Goal: Consume media (video, audio): Consume media (video, audio)

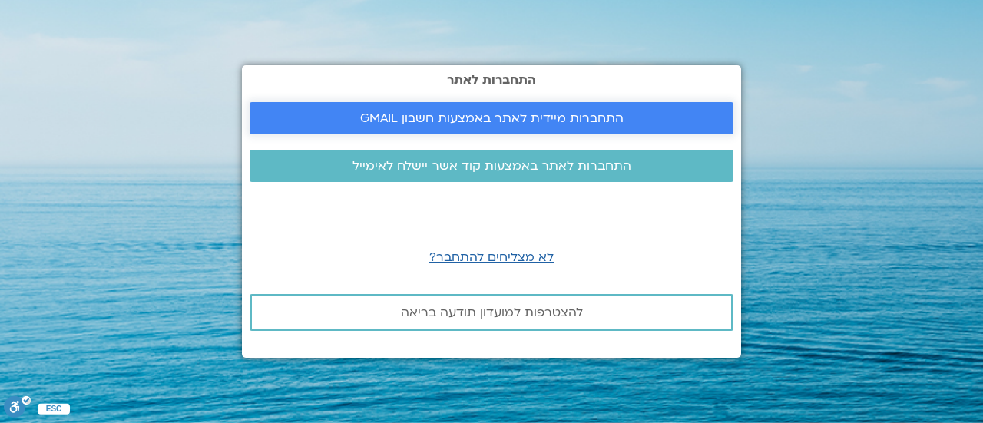
click at [565, 114] on span "התחברות מיידית לאתר באמצעות חשבון GMAIL" at bounding box center [492, 118] width 264 height 14
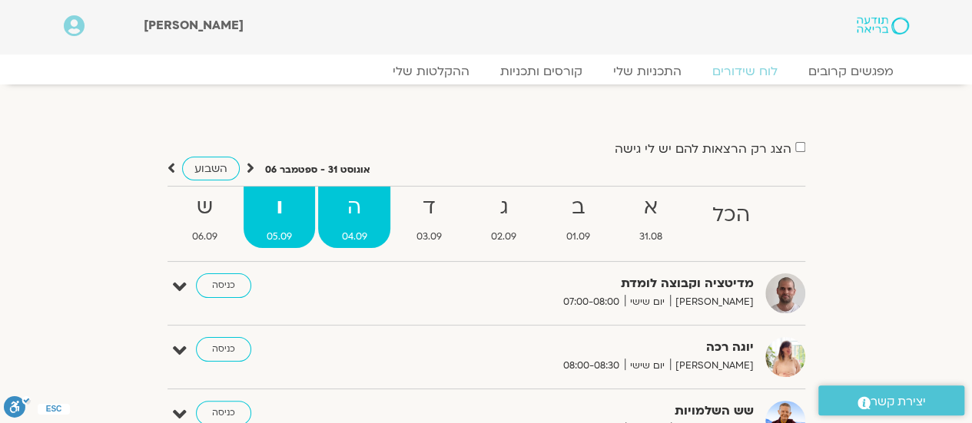
click at [360, 205] on strong "ה" at bounding box center [353, 208] width 71 height 35
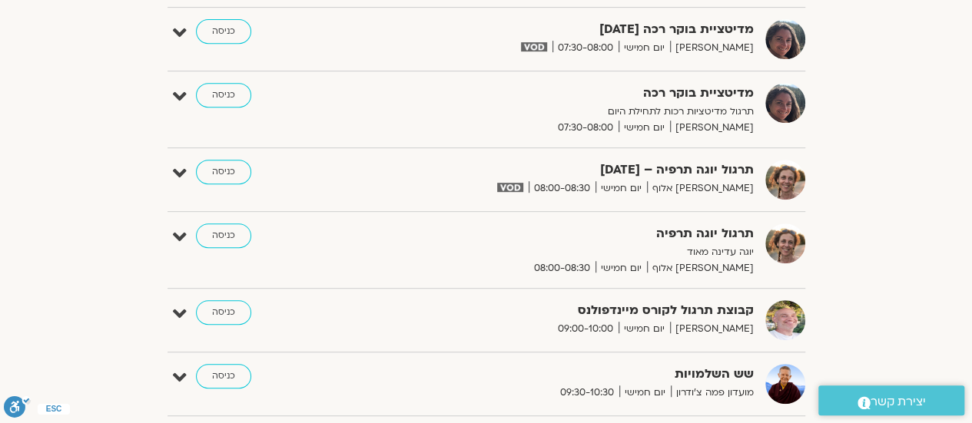
scroll to position [307, 0]
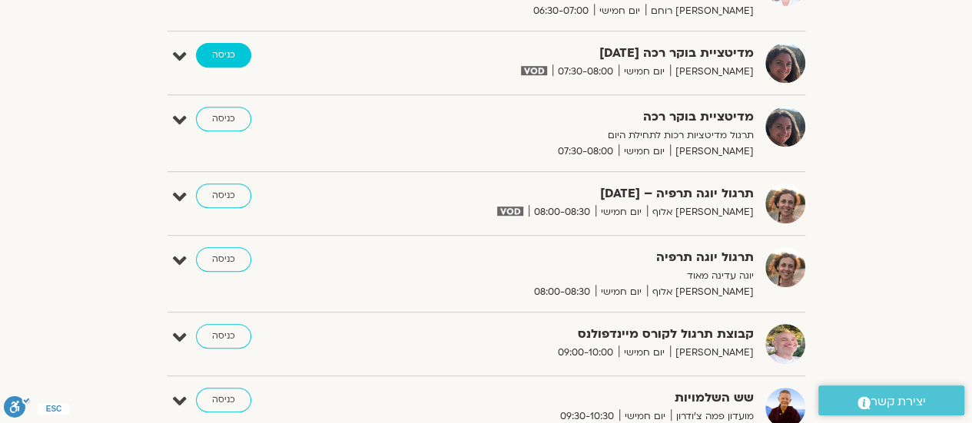
click at [229, 58] on link "כניסה" at bounding box center [223, 55] width 55 height 25
